Goal: Transaction & Acquisition: Purchase product/service

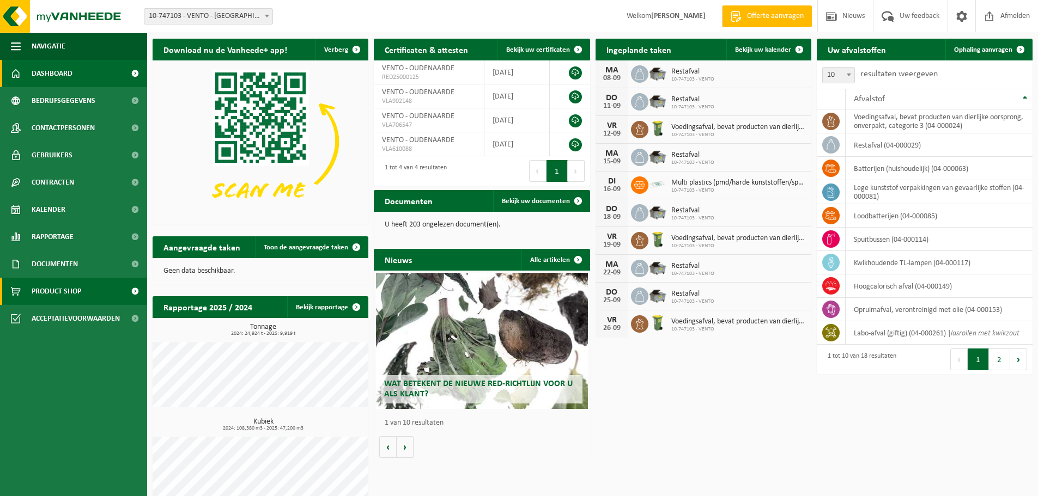
click at [63, 291] on span "Product Shop" at bounding box center [57, 291] width 50 height 27
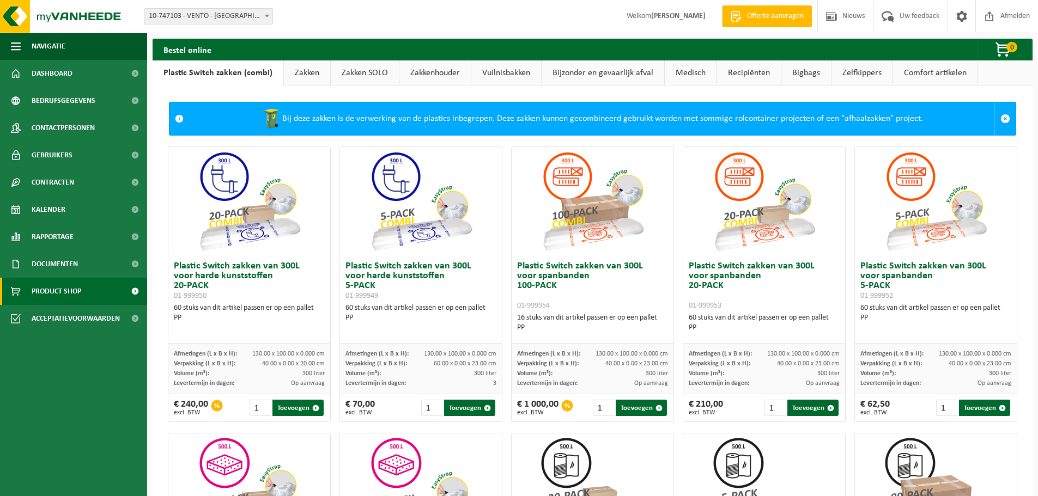
click at [313, 74] on link "Zakken" at bounding box center [307, 72] width 46 height 25
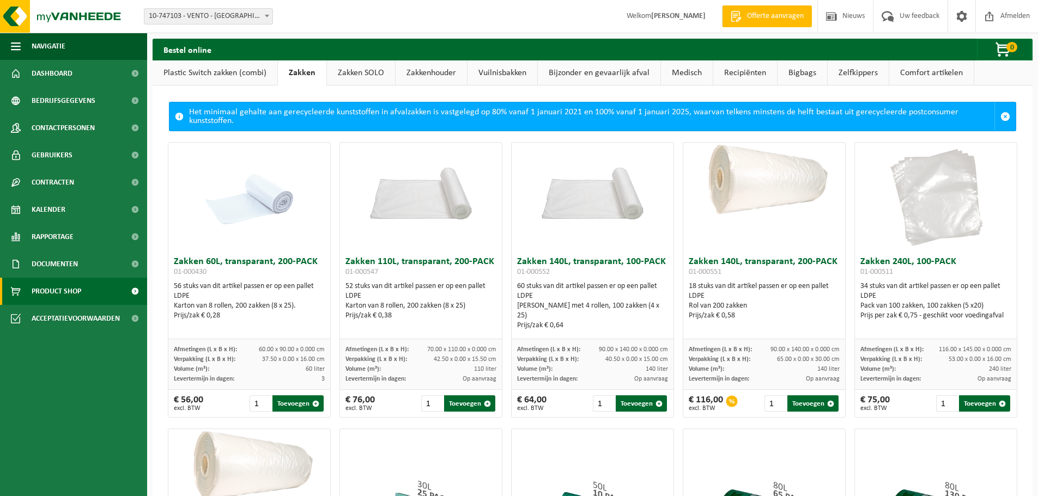
click at [427, 77] on link "Zakkenhouder" at bounding box center [430, 72] width 71 height 25
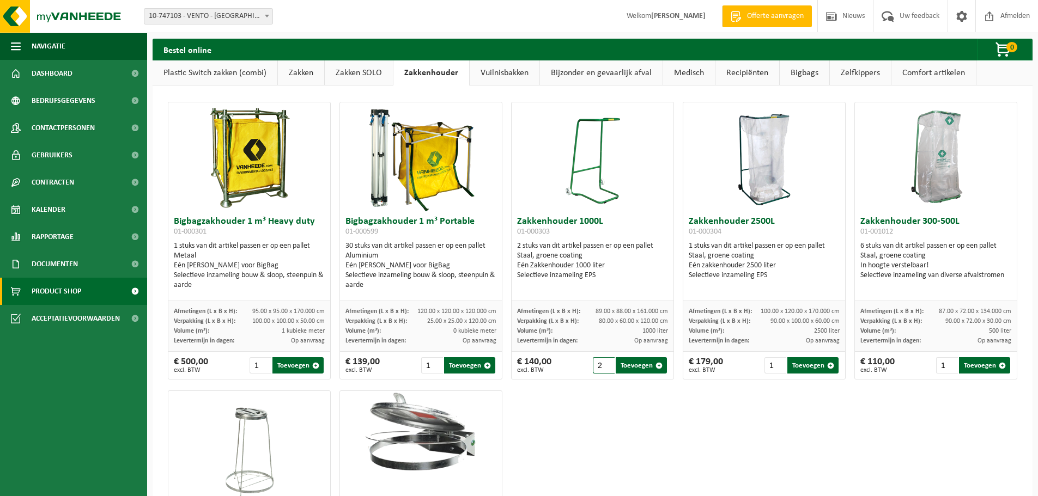
click at [605, 363] on input "2" at bounding box center [604, 365] width 22 height 16
click at [605, 363] on input "3" at bounding box center [604, 365] width 22 height 16
click at [605, 363] on input "4" at bounding box center [604, 365] width 22 height 16
click at [627, 365] on button "Toevoegen" at bounding box center [640, 365] width 51 height 16
type input "1"
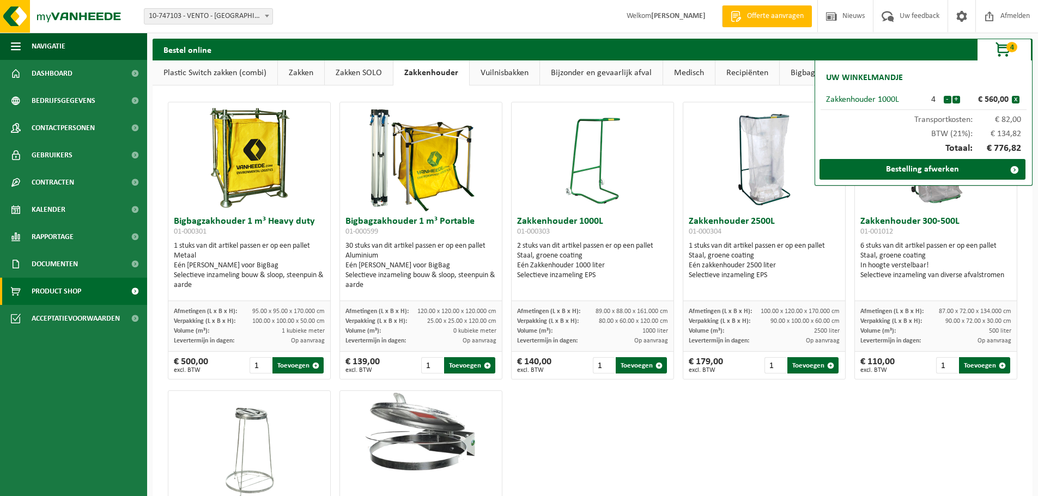
click at [728, 410] on div "Bigbagzakhouder 1 m³ Heavy duty 01-000301 1 stuks van dit artikel passen er op …" at bounding box center [592, 384] width 858 height 577
click at [1015, 98] on button "x" at bounding box center [1015, 100] width 8 height 8
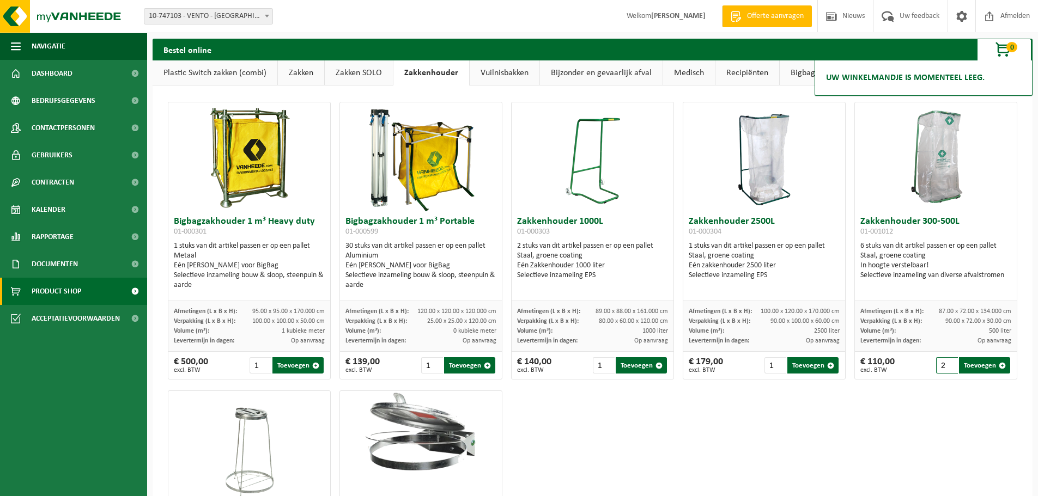
click at [941, 361] on input "2" at bounding box center [947, 365] width 22 height 16
click at [941, 361] on input "3" at bounding box center [947, 365] width 22 height 16
click at [941, 361] on input "4" at bounding box center [947, 365] width 22 height 16
click at [981, 368] on button "Toevoegen" at bounding box center [984, 365] width 51 height 16
type input "1"
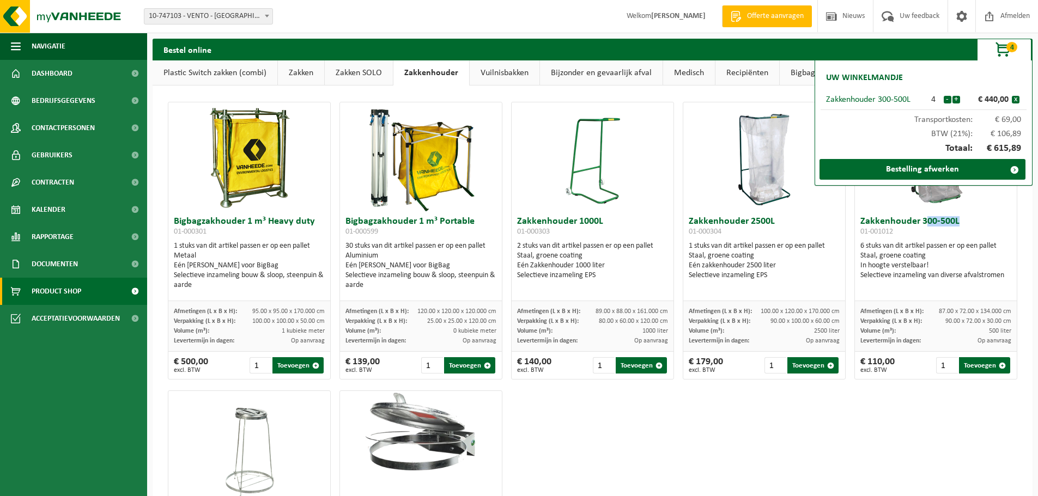
drag, startPoint x: 920, startPoint y: 222, endPoint x: 975, endPoint y: 221, distance: 54.5
click at [975, 221] on h3 "Zakkenhouder 300-500L 01-001012" at bounding box center [935, 228] width 151 height 22
click at [917, 420] on div "Bigbagzakhouder 1 m³ Heavy duty 01-000301 1 stuks van dit artikel passen er op …" at bounding box center [592, 384] width 858 height 577
click at [1017, 200] on div "Bigbagzakhouder 1 m³ Heavy duty 01-000301 1 stuks van dit artikel passen er op …" at bounding box center [593, 385] width 880 height 599
click at [938, 210] on img at bounding box center [935, 156] width 109 height 109
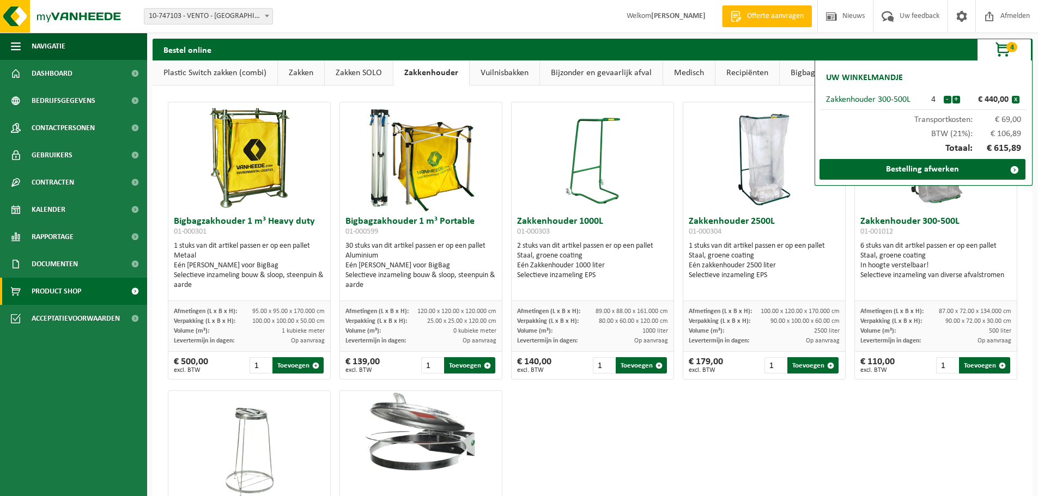
click at [228, 74] on link "Plastic Switch zakken (combi)" at bounding box center [215, 72] width 125 height 25
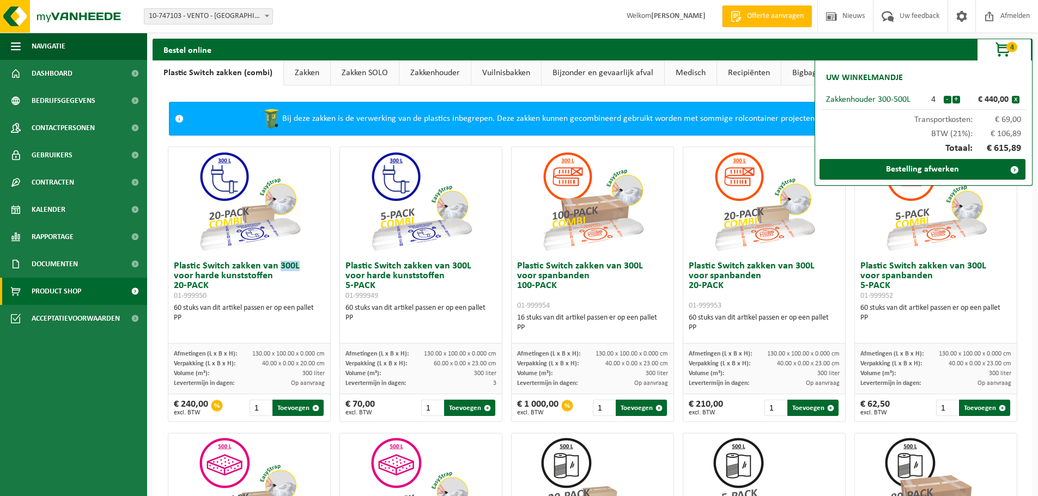
drag, startPoint x: 278, startPoint y: 269, endPoint x: 322, endPoint y: 269, distance: 44.7
click at [307, 269] on h3 "Plastic Switch zakken van 300L voor harde kunststoffen 20-PACK 01-999950" at bounding box center [249, 280] width 151 height 39
drag, startPoint x: 450, startPoint y: 270, endPoint x: 502, endPoint y: 270, distance: 52.3
click at [1007, 212] on div at bounding box center [936, 201] width 162 height 109
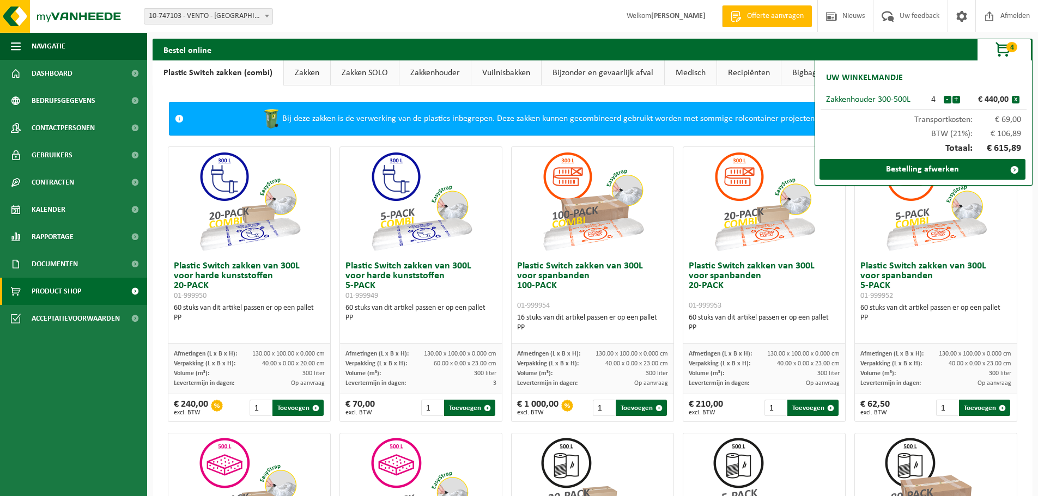
drag, startPoint x: 685, startPoint y: 290, endPoint x: 734, endPoint y: 290, distance: 49.0
click at [734, 290] on h3 "Plastic Switch zakken van 300L voor spanbanden 20-PACK 01-999953" at bounding box center [763, 285] width 151 height 49
click at [808, 410] on button "Toevoegen" at bounding box center [812, 408] width 51 height 16
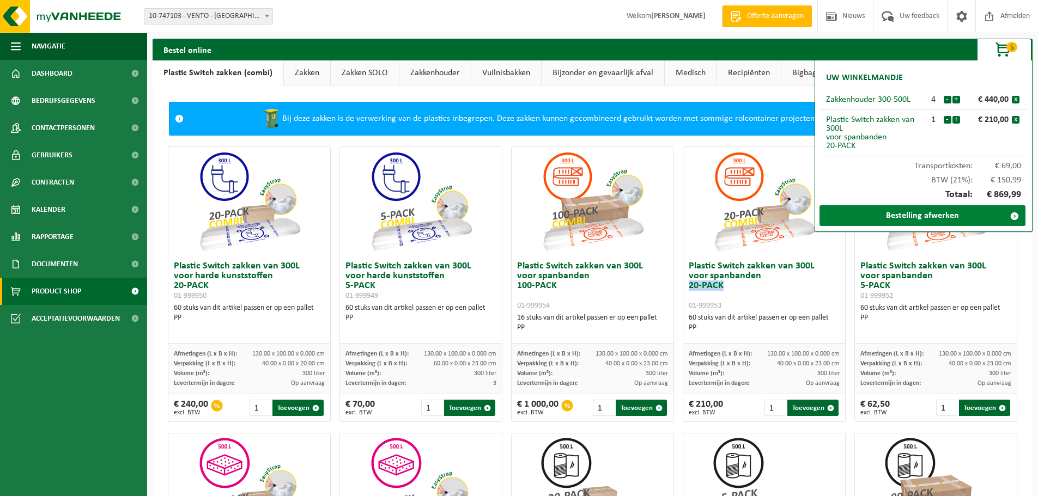
click at [907, 219] on link "Bestelling afwerken" at bounding box center [922, 215] width 206 height 21
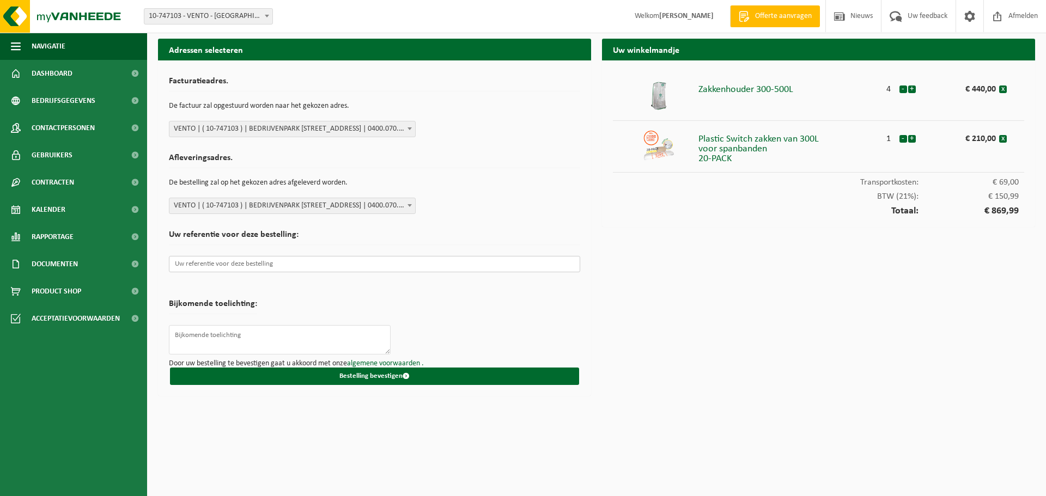
click at [246, 257] on input "text" at bounding box center [374, 264] width 411 height 16
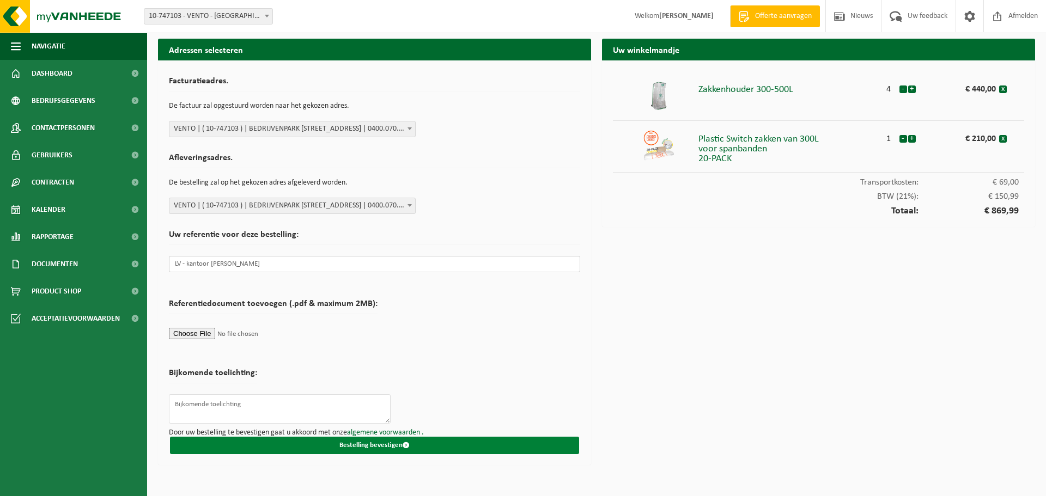
type input "LV - kantoor Lorenzo"
click at [432, 441] on button "Bestelling bevestigen" at bounding box center [374, 445] width 409 height 17
